Goal: Information Seeking & Learning: Learn about a topic

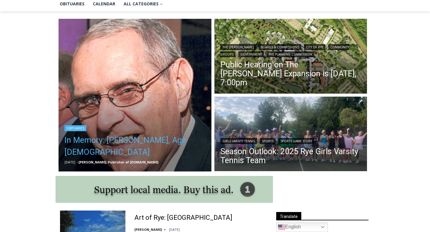
scroll to position [69, 0]
click at [153, 150] on link "In Memory: [PERSON_NAME], Age [DEMOGRAPHIC_DATA]" at bounding box center [134, 146] width 141 height 24
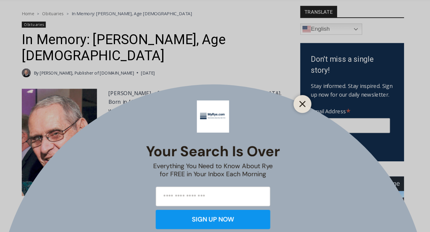
click at [290, 115] on line "Close" at bounding box center [289, 114] width 4 height 4
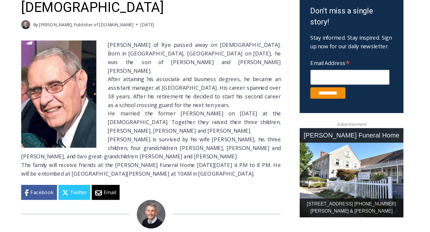
scroll to position [164, 0]
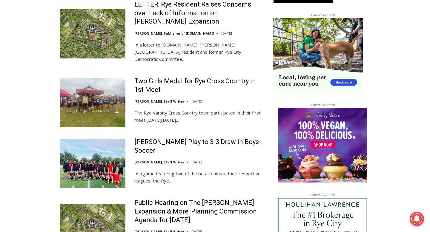
scroll to position [566, 0]
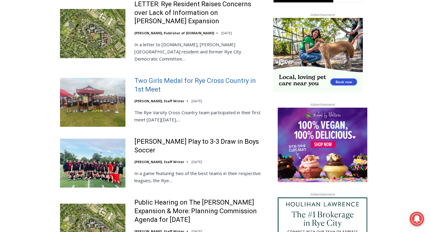
click at [177, 77] on link "Two Girls Medal for Rye Cross Country in 1st Meet" at bounding box center [199, 85] width 131 height 17
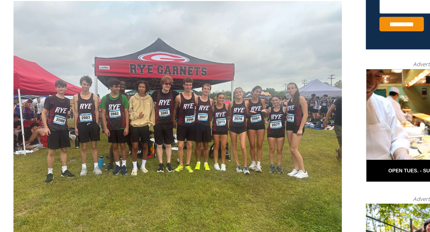
scroll to position [255, 0]
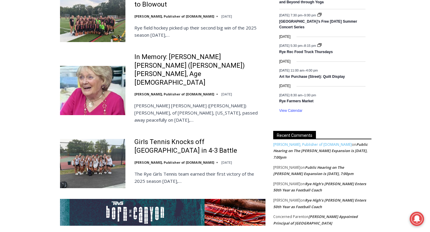
scroll to position [992, 0]
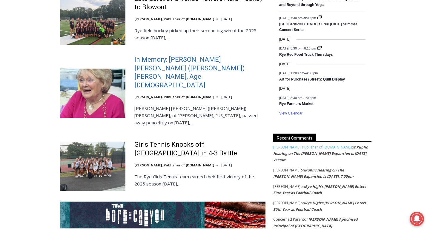
click at [179, 56] on link "In Memory: Maureen Catherine (Devlin) Koecheler, Age 83" at bounding box center [199, 73] width 131 height 34
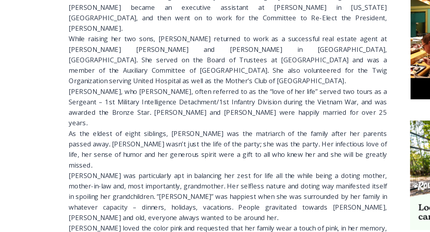
scroll to position [337, 0]
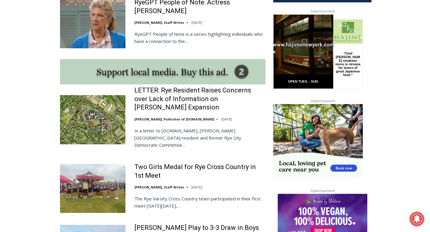
scroll to position [477, 0]
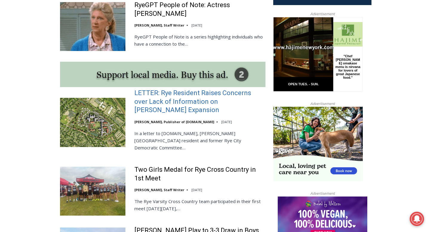
click at [172, 93] on link "LETTER: Rye Resident Raises Concerns over Lack of Information on Osborn Expansi…" at bounding box center [199, 102] width 131 height 26
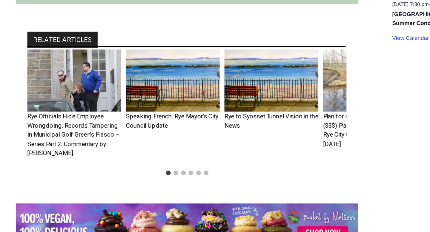
scroll to position [931, 0]
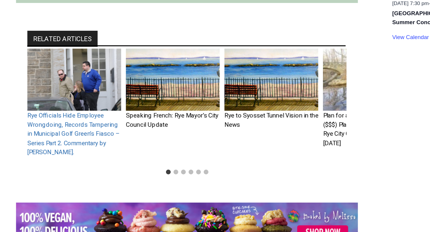
click at [85, 156] on link "Rye Officials Hide Employee Wrongdoing, Records Tampering in Municipal Golf Gre…" at bounding box center [92, 170] width 59 height 28
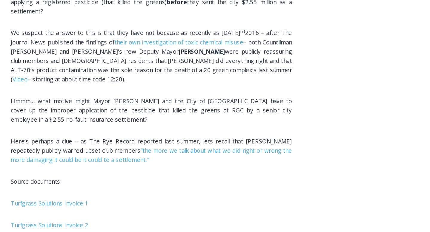
scroll to position [1212, 0]
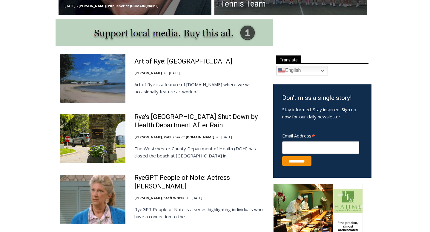
scroll to position [136, 0]
